Goal: Task Accomplishment & Management: Complete application form

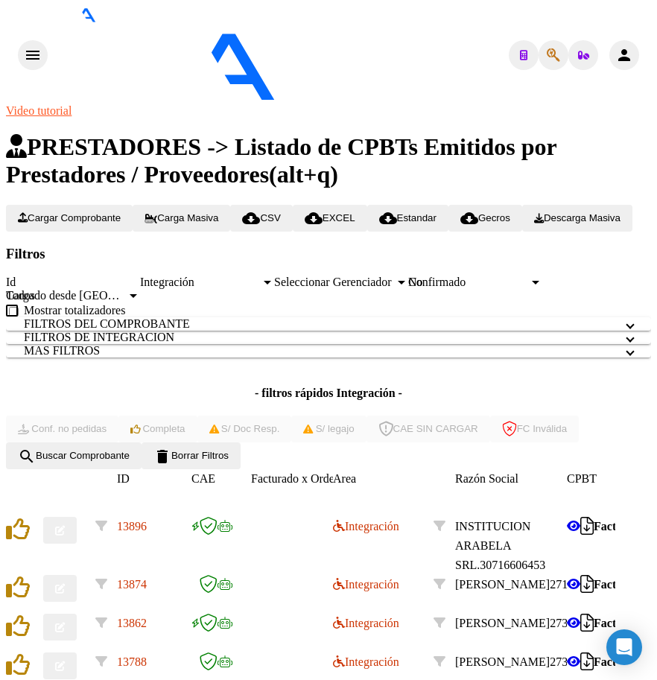
scroll to position [307, 0]
click at [345, 520] on icon at bounding box center [339, 526] width 12 height 12
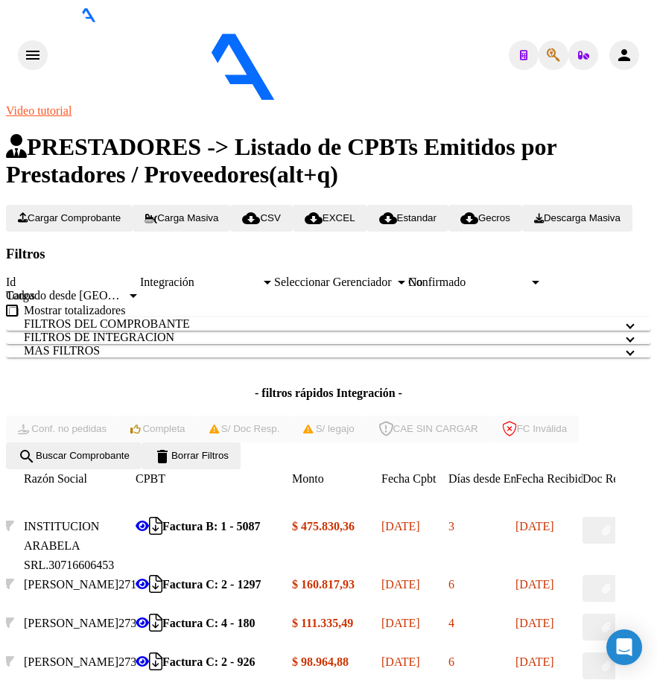
scroll to position [0, 427]
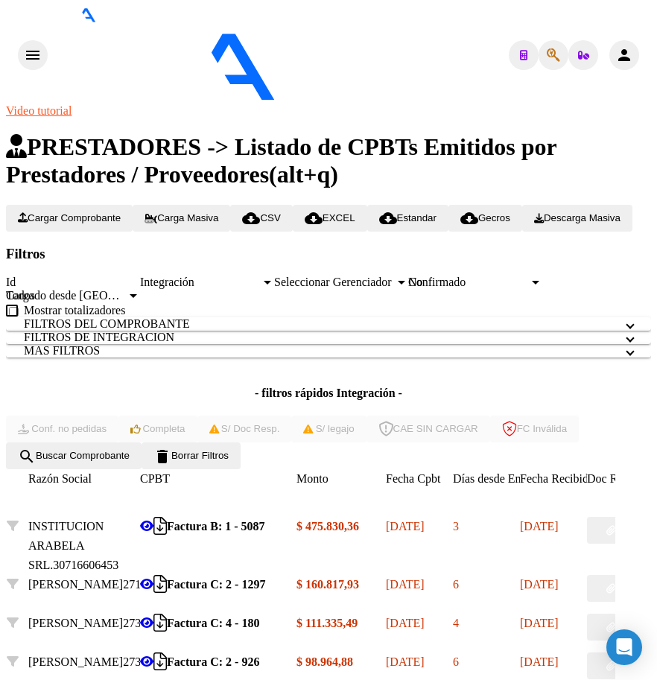
click at [623, 653] on button "button" at bounding box center [611, 666] width 48 height 27
drag, startPoint x: 203, startPoint y: 670, endPoint x: 194, endPoint y: 583, distance: 87.6
click at [167, 662] on icon "Descargar documento" at bounding box center [159, 662] width 13 height 1
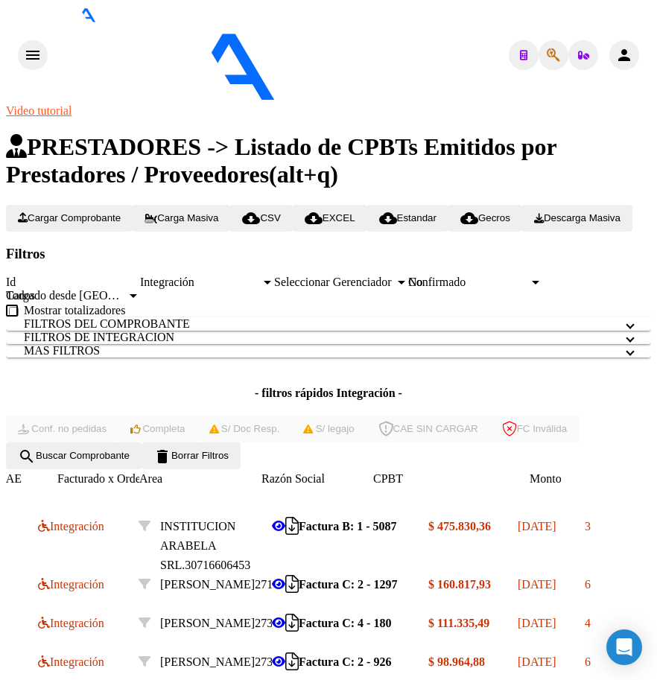
scroll to position [0, 0]
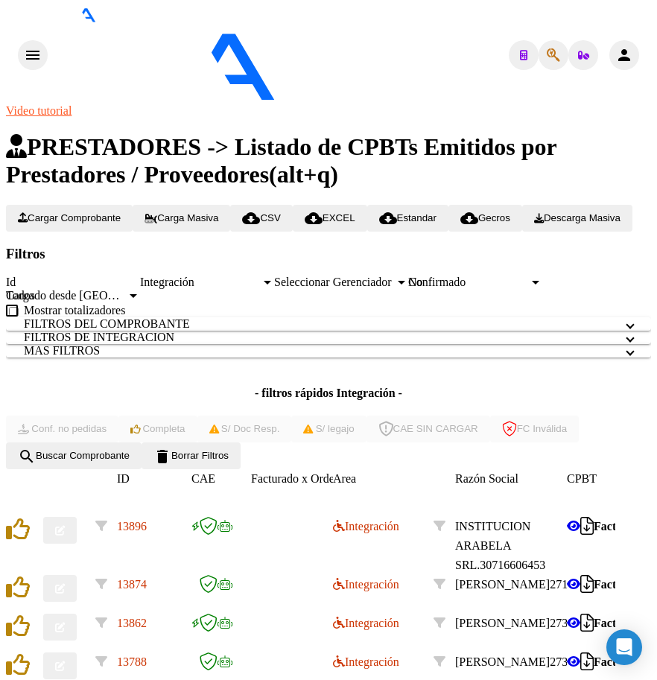
click at [65, 662] on icon "button" at bounding box center [60, 667] width 10 height 10
drag, startPoint x: 69, startPoint y: 278, endPoint x: 125, endPoint y: 286, distance: 56.5
type input "[DATE]"
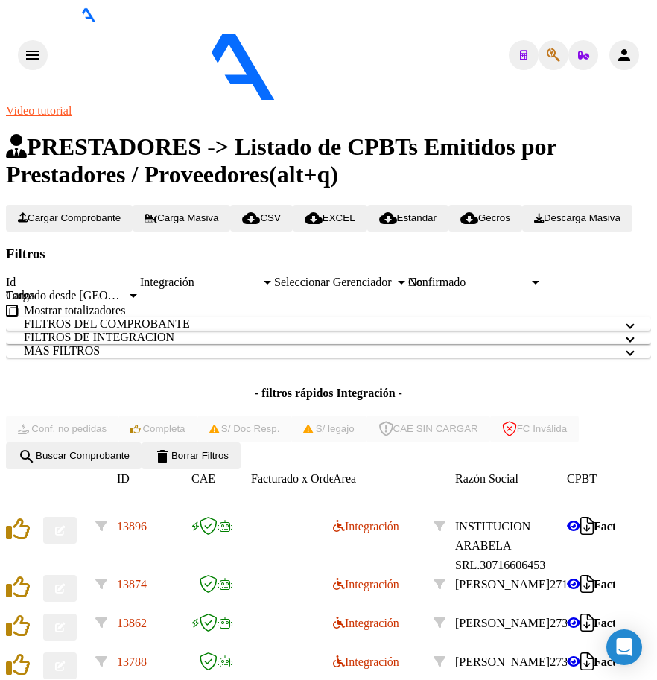
drag, startPoint x: 393, startPoint y: 653, endPoint x: 434, endPoint y: 647, distance: 41.3
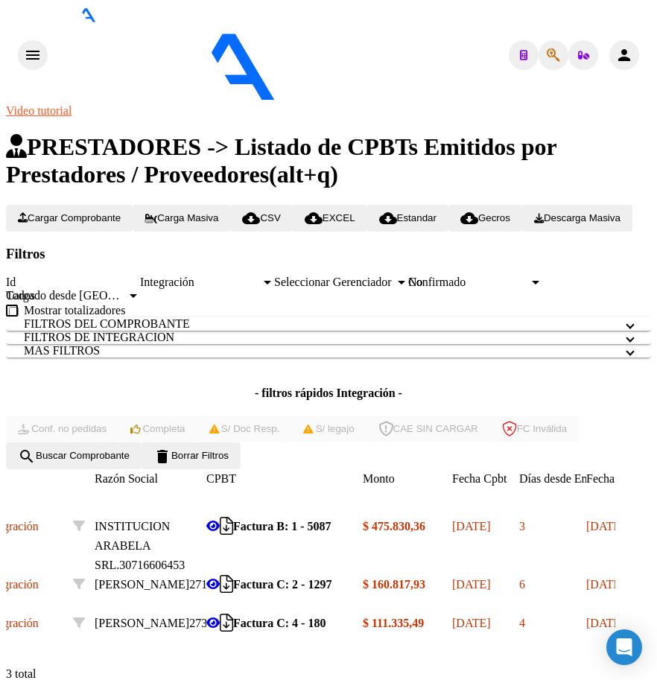
scroll to position [0, 427]
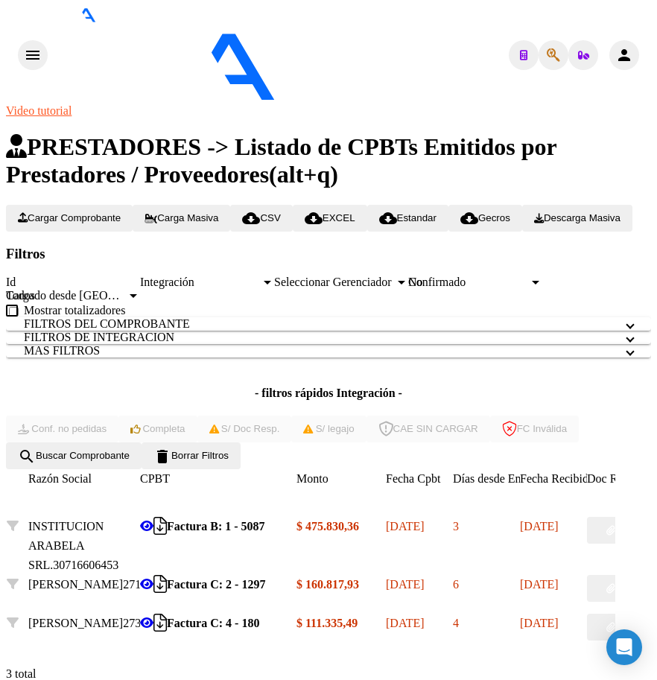
click at [618, 614] on button "button" at bounding box center [611, 627] width 48 height 27
drag, startPoint x: 185, startPoint y: 561, endPoint x: 191, endPoint y: 530, distance: 32.0
click at [167, 623] on icon "Descargar documento" at bounding box center [159, 623] width 13 height 1
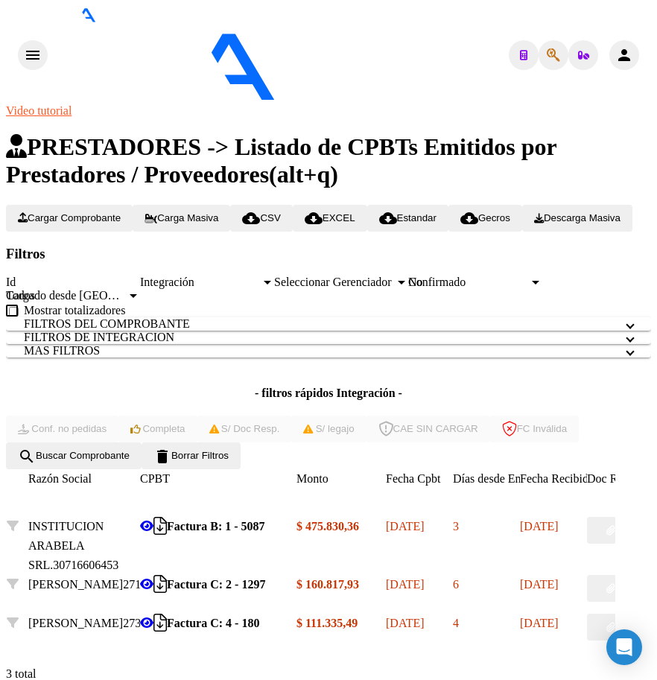
click at [69, 559] on datatable-body "13896 Integración INSTITUCION ARABELA SRL. 30716606453 Factura B: 1 - 5087 $ 47…" at bounding box center [310, 586] width 609 height 139
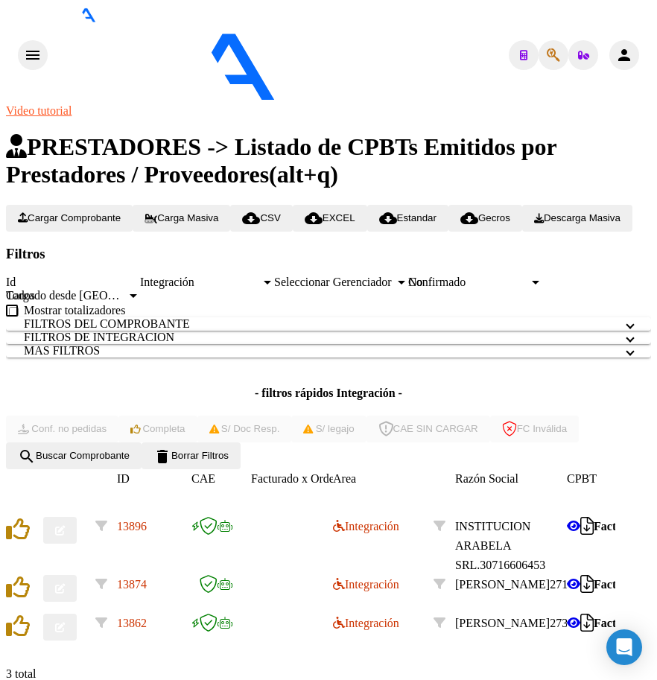
click at [65, 623] on icon "button" at bounding box center [60, 628] width 10 height 10
type input "[DATE]"
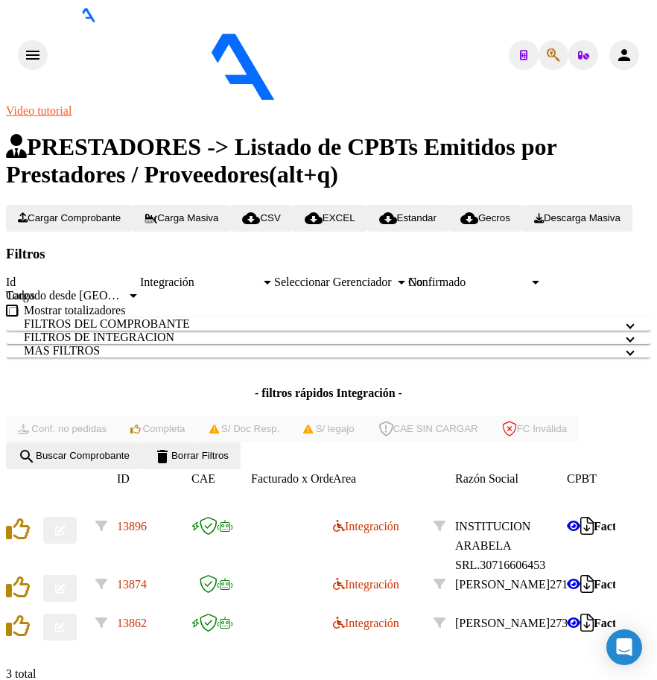
scroll to position [1415, 0]
type input "$ 0,00"
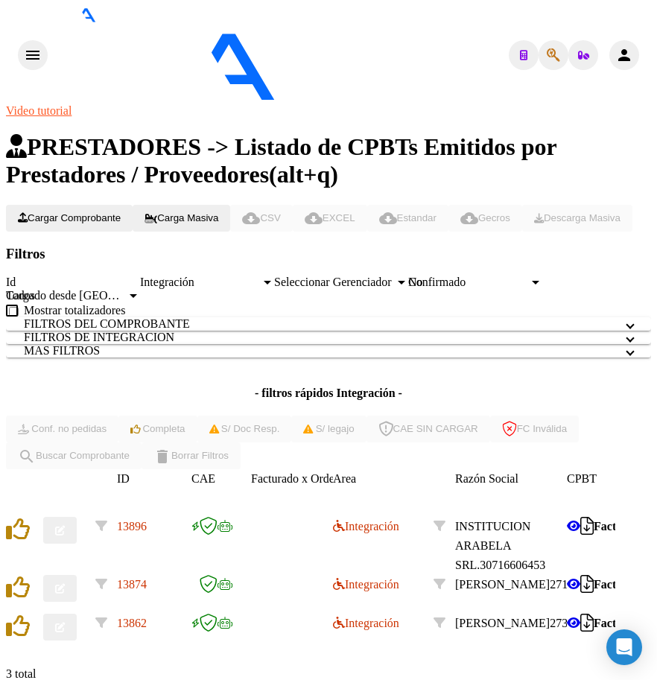
scroll to position [1304, 0]
click at [320, 637] on div "Video tutorial PRESTADORES -> Listado de CPBTs Emitidos por Prestadores / Prove…" at bounding box center [328, 398] width 645 height 589
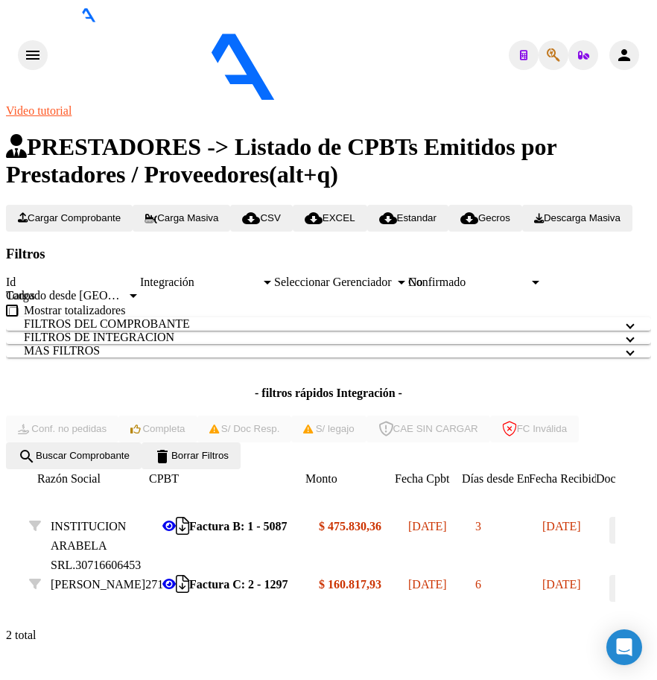
scroll to position [0, 418]
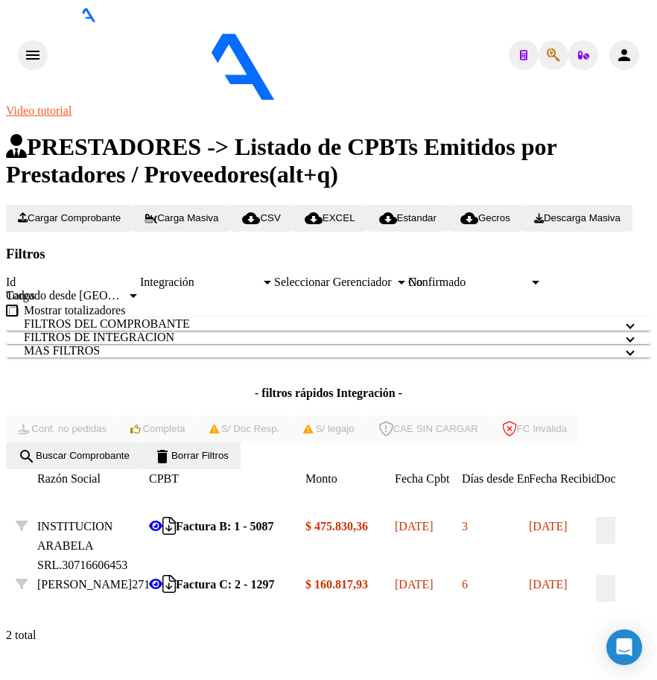
click at [183, 570] on div "ID CAE Facturado x Orden De Area Razón Social CPBT Monto Fecha Cpbt Días desde …" at bounding box center [328, 561] width 645 height 185
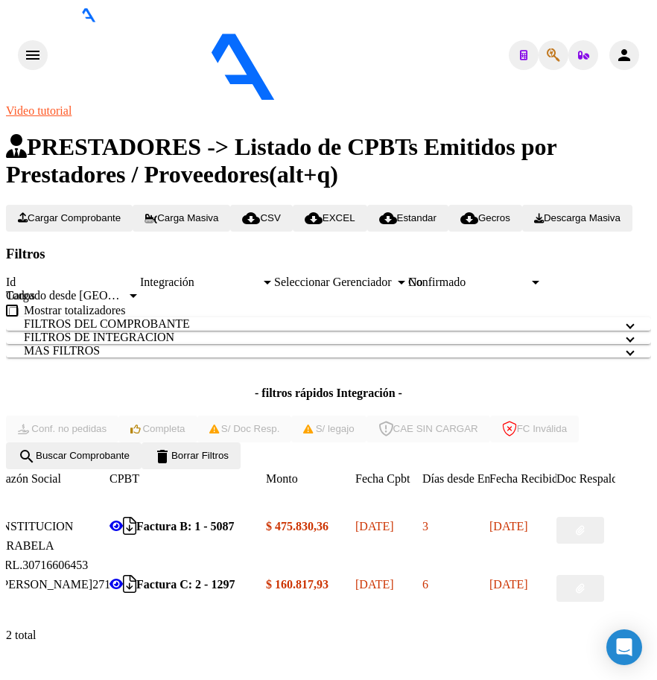
click at [224, 629] on div "2 total" at bounding box center [328, 635] width 645 height 13
click at [585, 584] on icon "button" at bounding box center [580, 589] width 9 height 10
click at [136, 584] on icon "Descargar documento" at bounding box center [129, 584] width 13 height 1
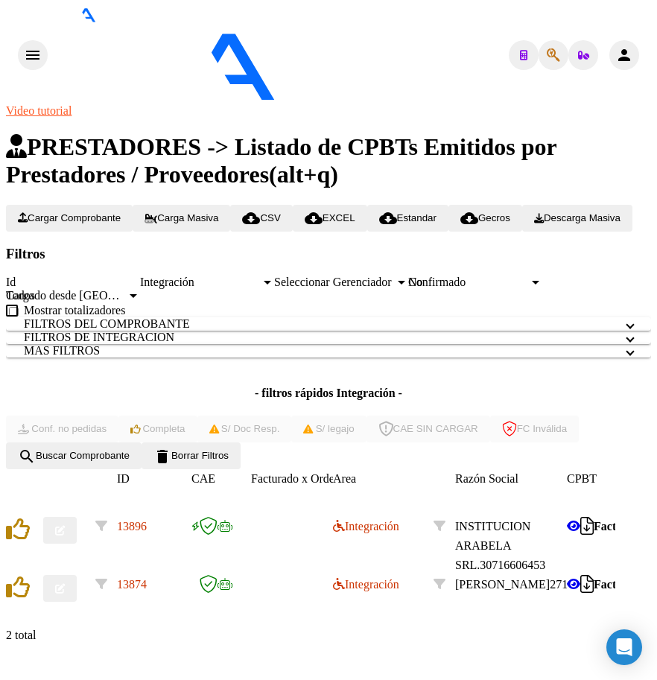
click at [69, 575] on button "button" at bounding box center [60, 588] width 34 height 27
type input "[DATE]"
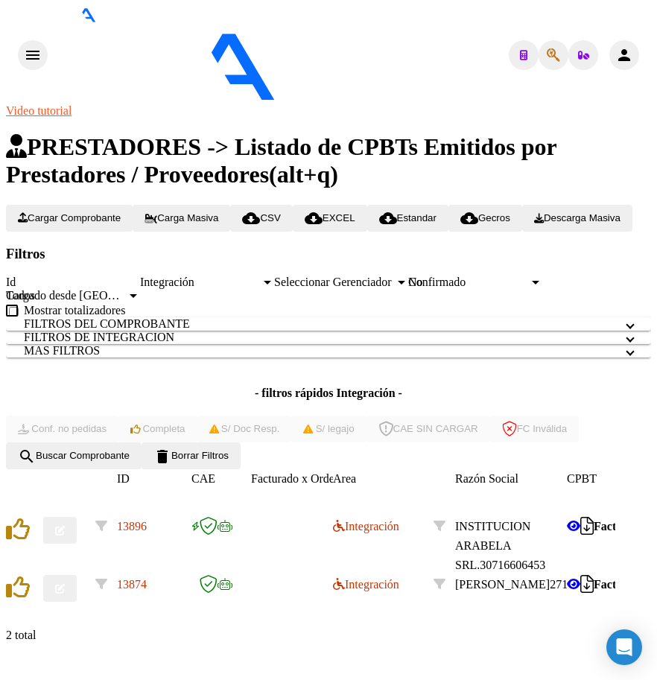
scroll to position [1415, 0]
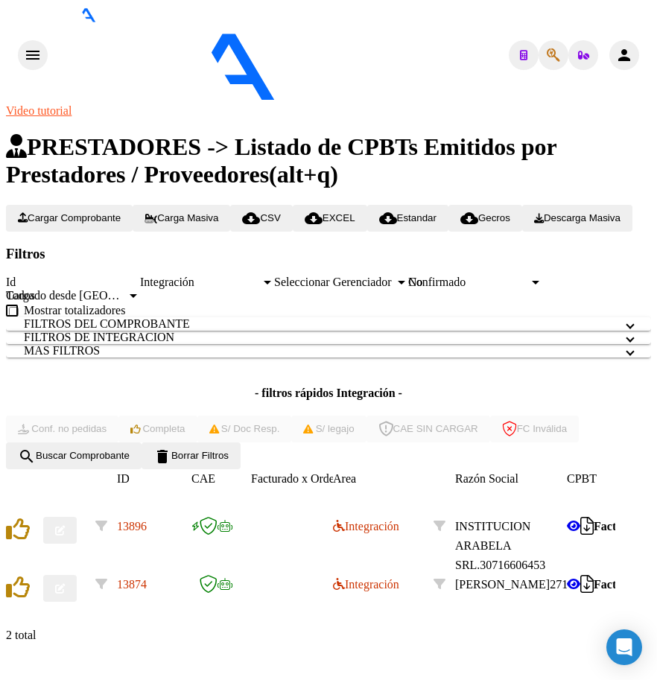
type input "$ 0,00"
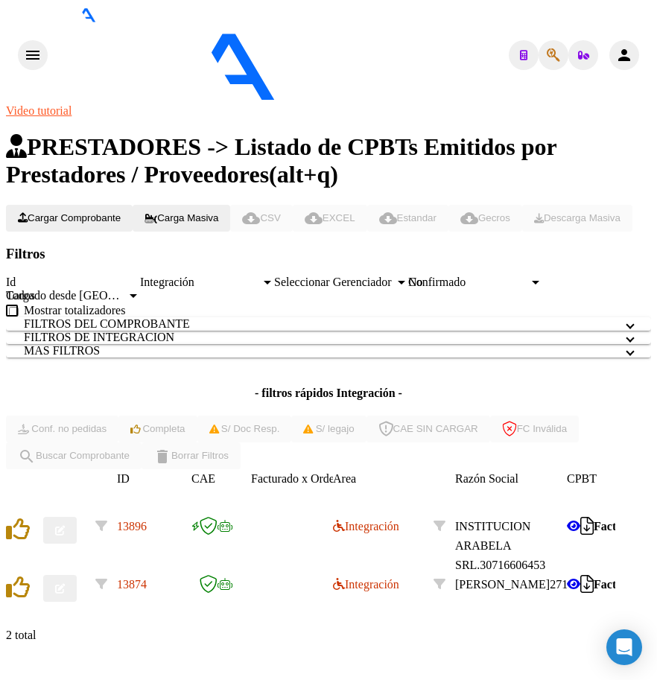
click at [413, 653] on div "Video tutorial PRESTADORES -> Listado de CPBTs Emitidos por Prestadores / Prove…" at bounding box center [328, 379] width 645 height 550
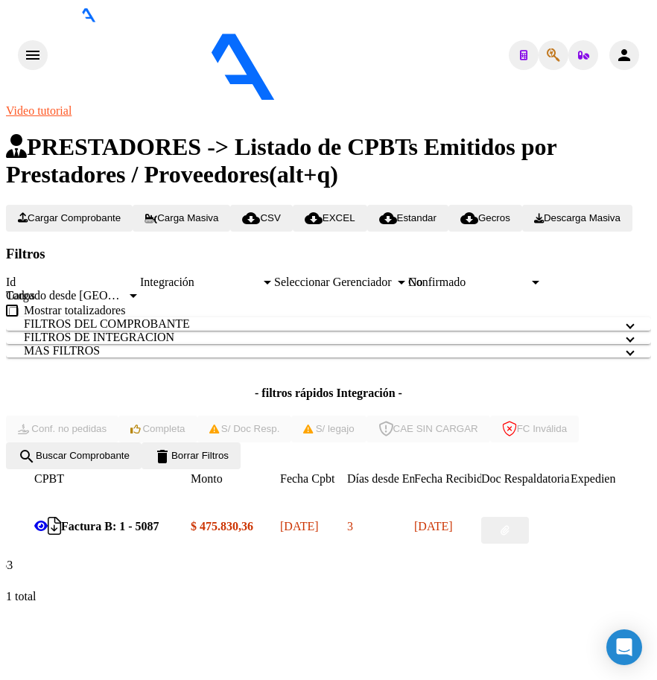
scroll to position [0, 542]
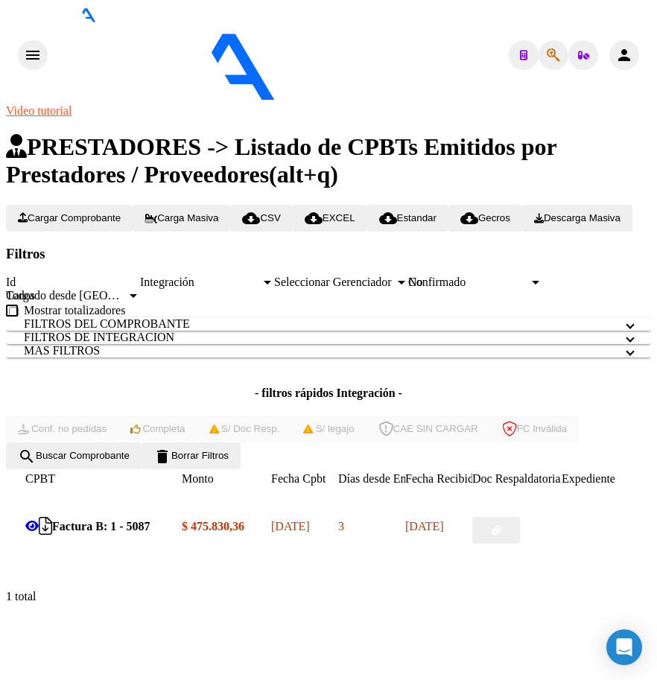
drag, startPoint x: 288, startPoint y: 594, endPoint x: 466, endPoint y: 554, distance: 181.8
click at [291, 594] on div "1 total" at bounding box center [328, 596] width 645 height 13
click at [520, 544] on button "button" at bounding box center [496, 530] width 48 height 27
drag, startPoint x: 213, startPoint y: 597, endPoint x: 150, endPoint y: 562, distance: 71.3
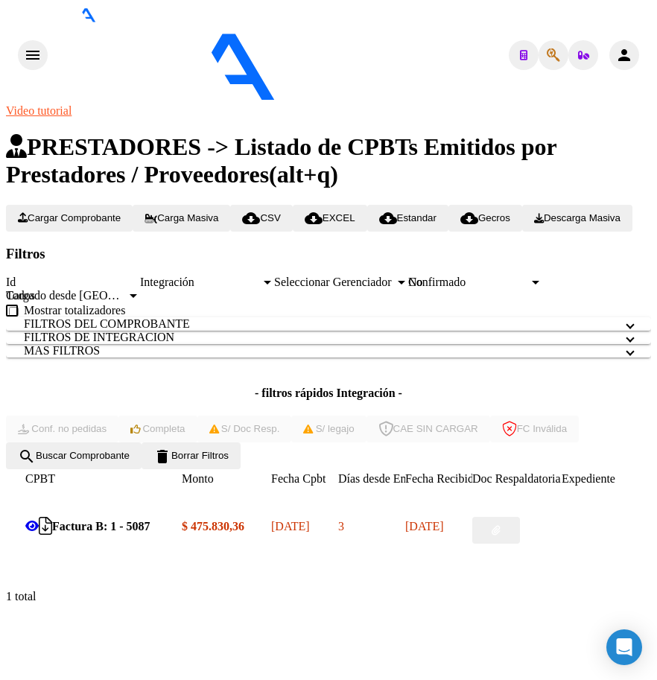
click at [52, 527] on icon "Descargar documento" at bounding box center [45, 526] width 13 height 1
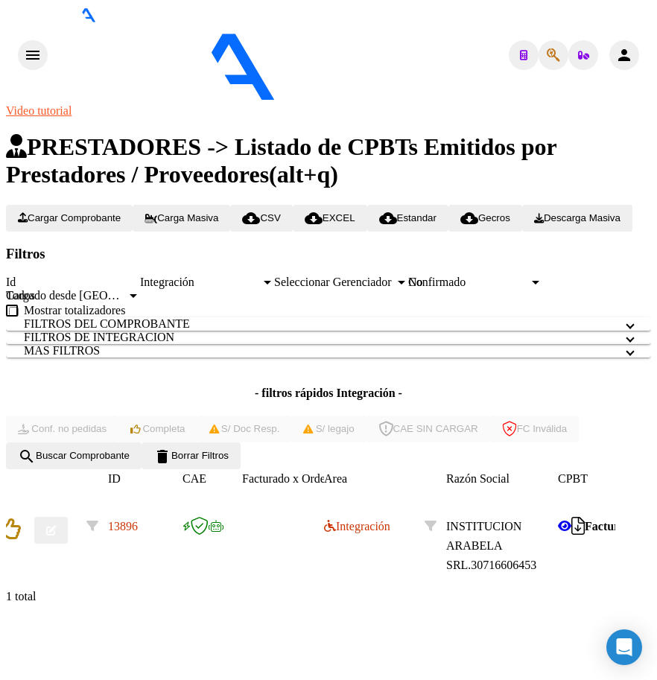
scroll to position [0, 0]
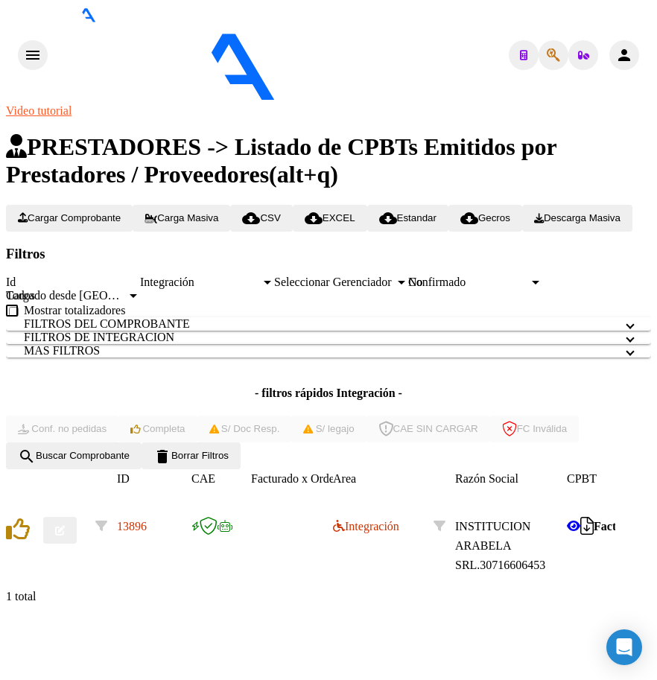
click at [74, 539] on button "button" at bounding box center [60, 530] width 34 height 27
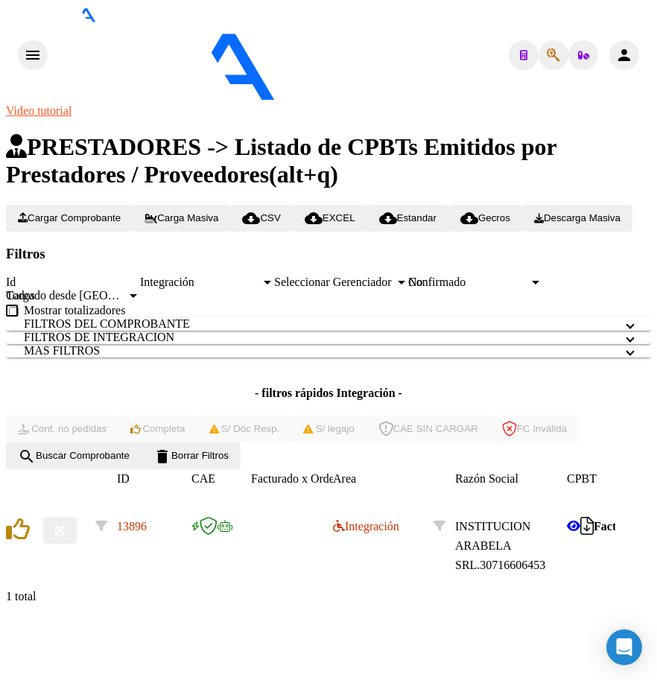
type input "$ 0,00"
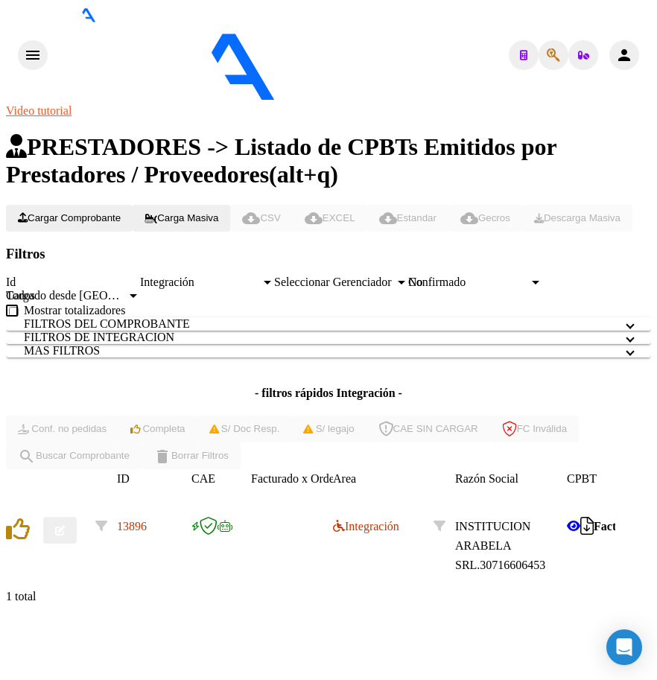
scroll to position [1430, 0]
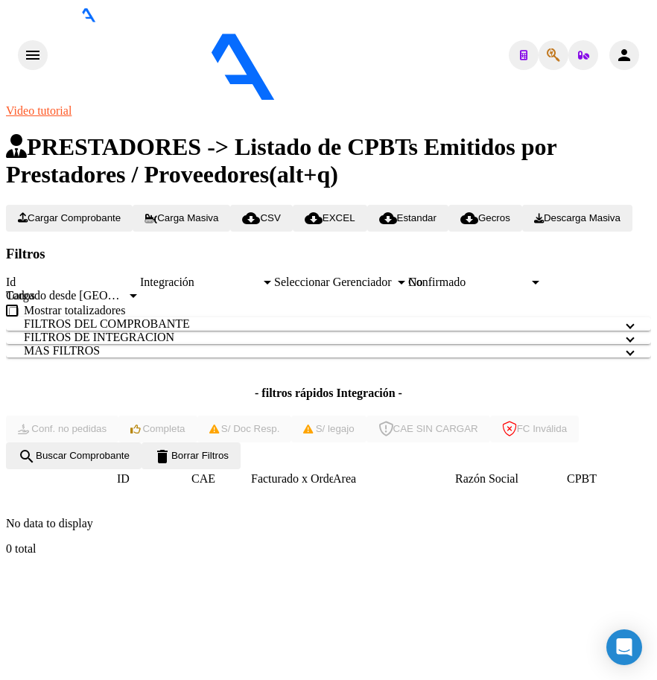
click at [229, 453] on span "delete Borrar Filtros" at bounding box center [190, 455] width 75 height 11
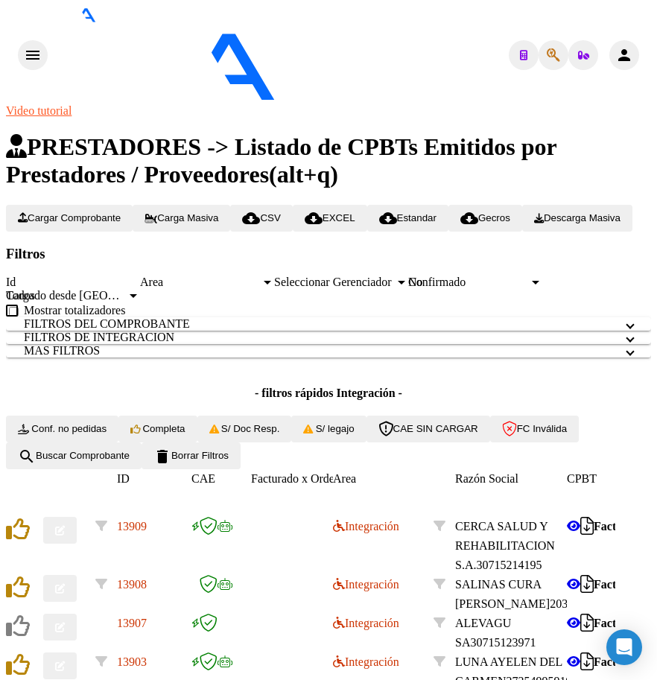
scroll to position [172, 0]
click at [361, 536] on div "Integración" at bounding box center [383, 526] width 101 height 19
click at [345, 532] on icon at bounding box center [339, 526] width 12 height 12
drag, startPoint x: 350, startPoint y: 623, endPoint x: 630, endPoint y: 571, distance: 284.8
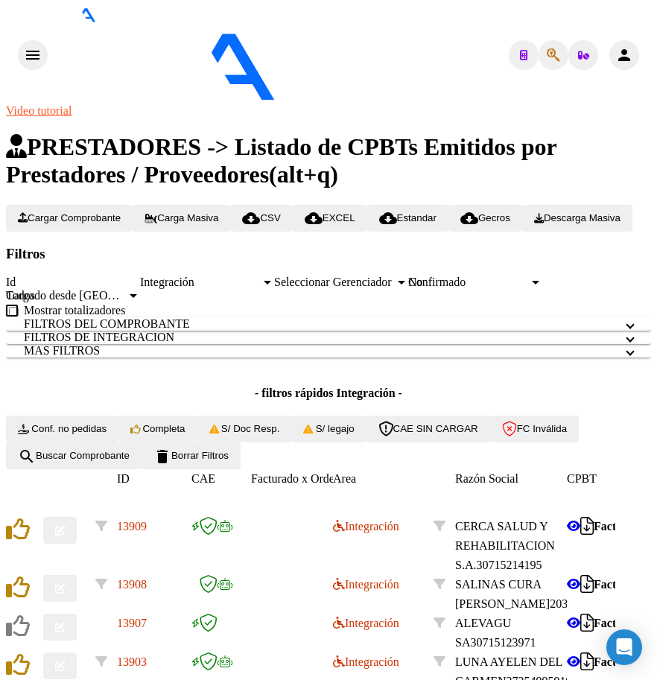
click at [355, 623] on div "Video tutorial PRESTADORES -> Listado de CPBTs Emitidos por Prestadores / Prove…" at bounding box center [328, 582] width 645 height 957
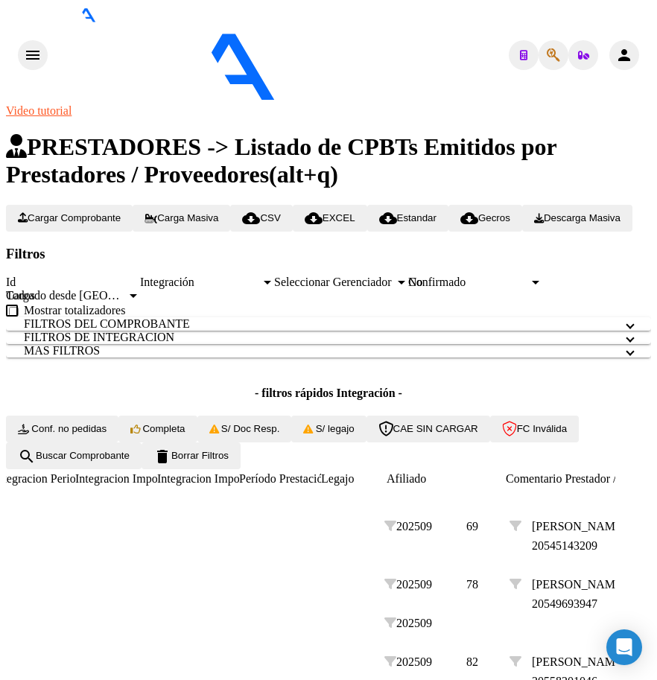
scroll to position [0, 1821]
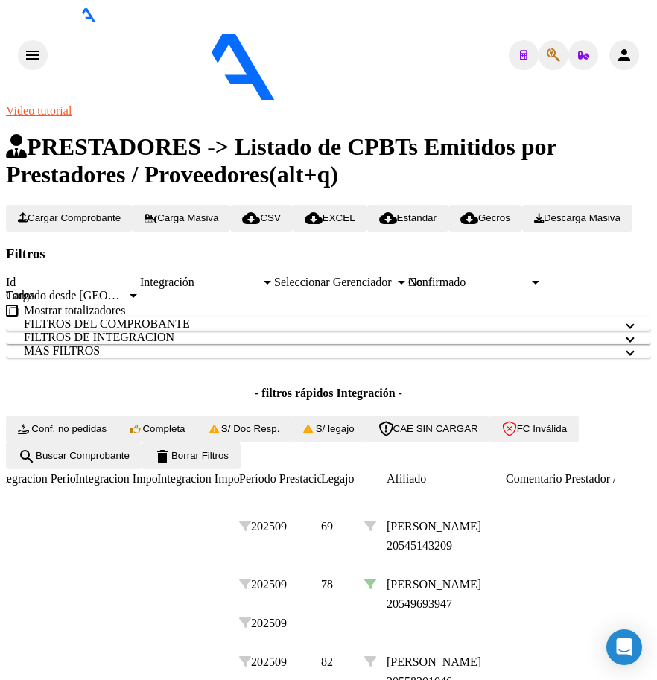
click at [376, 578] on icon at bounding box center [370, 584] width 12 height 12
type input "20549693947"
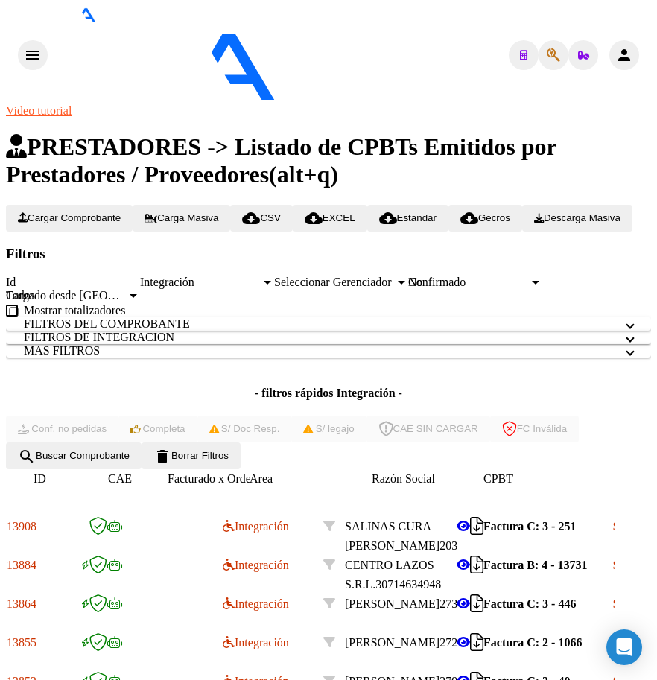
scroll to position [0, 0]
